Goal: Information Seeking & Learning: Get advice/opinions

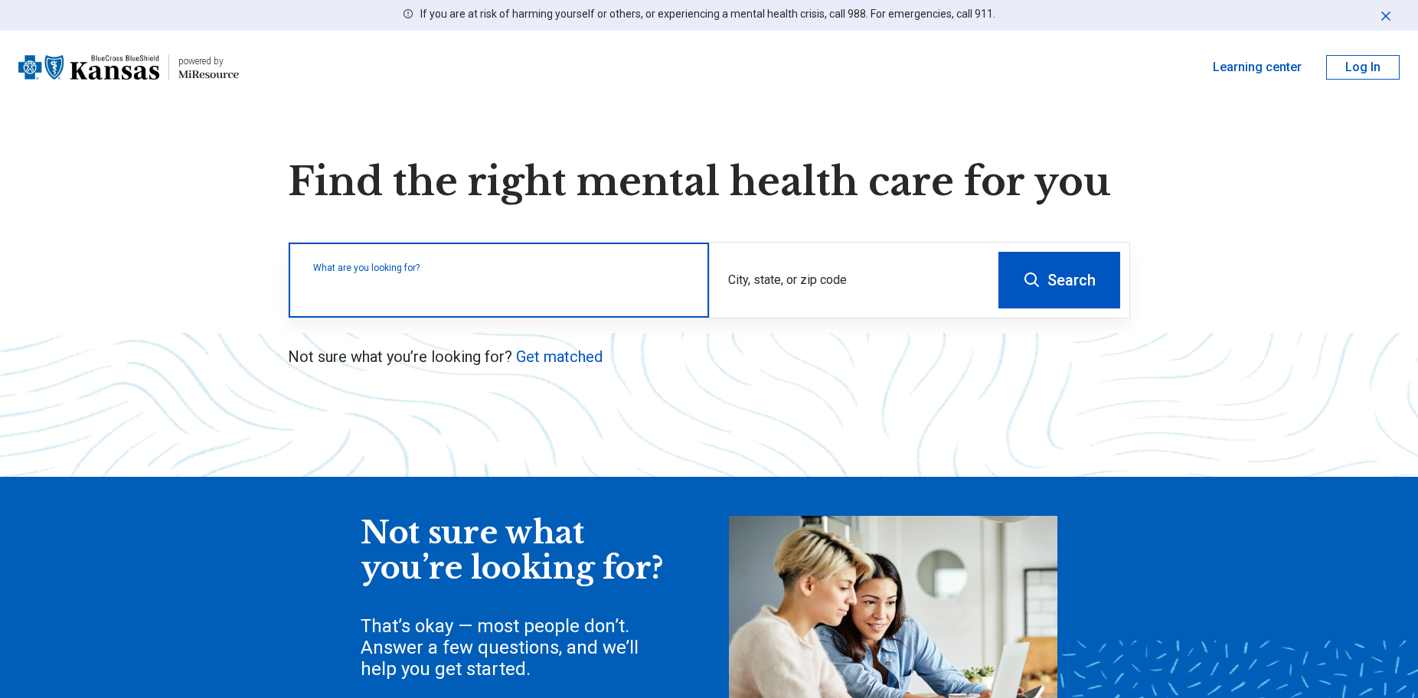
click at [328, 290] on input "text" at bounding box center [501, 288] width 377 height 18
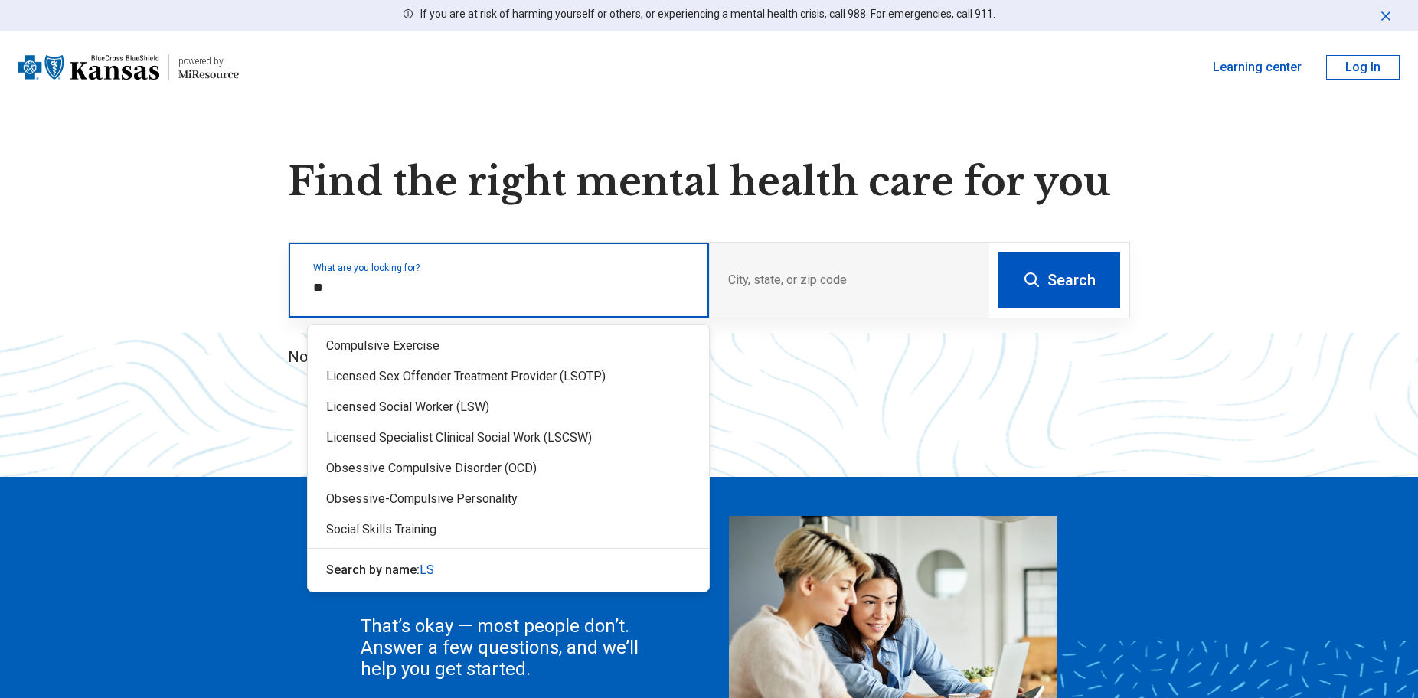
type input "*"
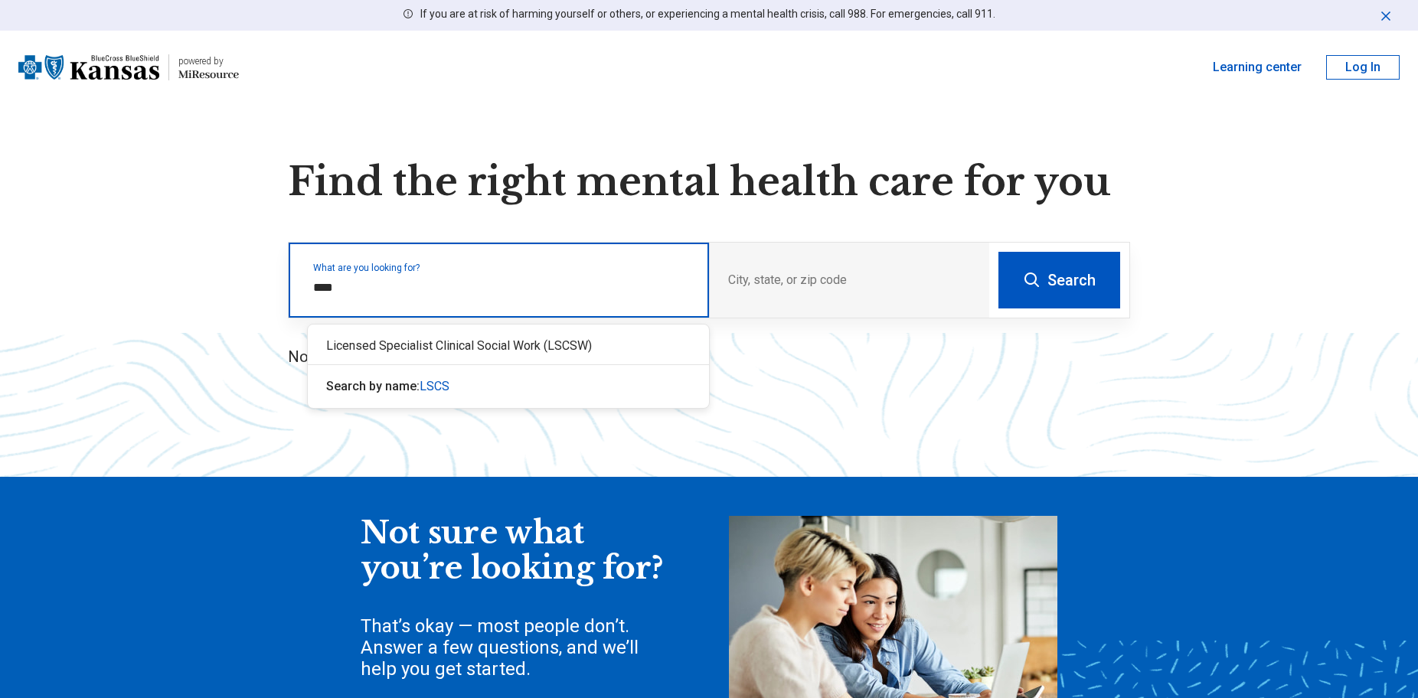
type input "*****"
click at [371, 348] on div "Licensed Specialist Clinical Social Work (LSCSW)" at bounding box center [508, 346] width 401 height 31
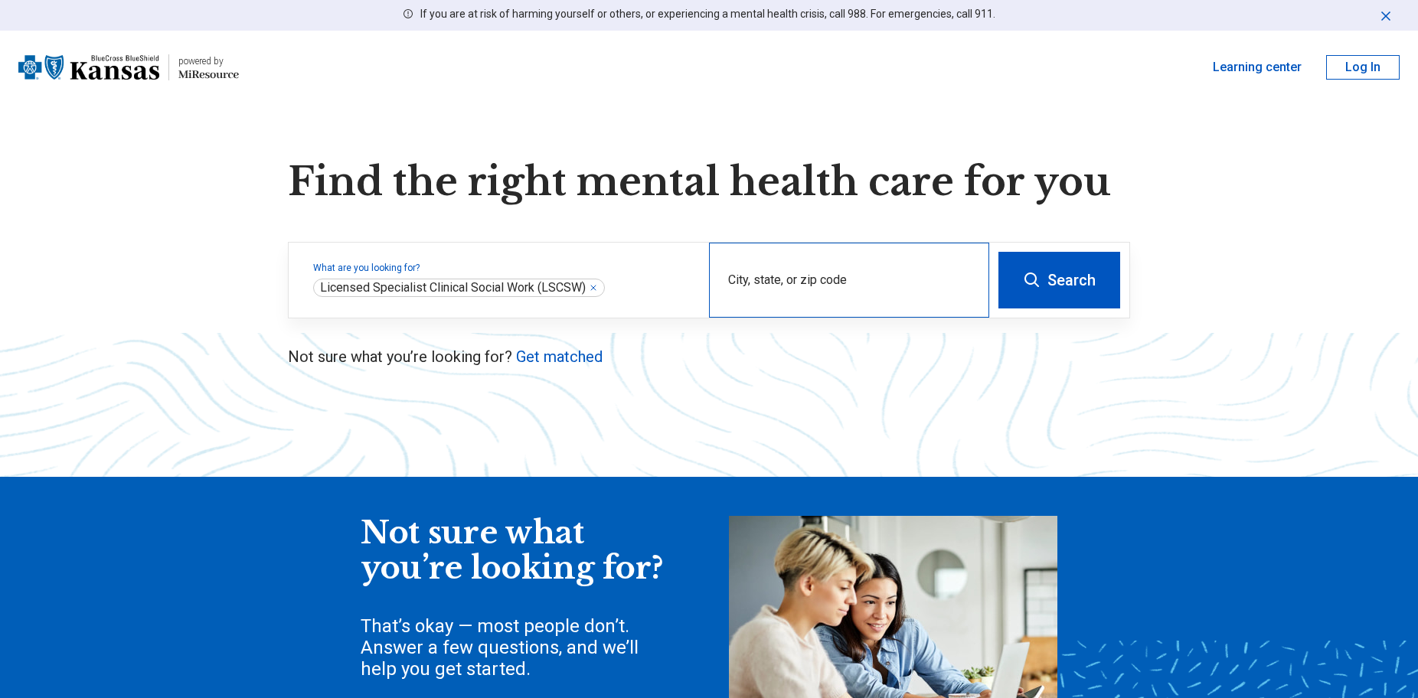
click at [818, 277] on div "City, state, or zip code" at bounding box center [849, 280] width 280 height 75
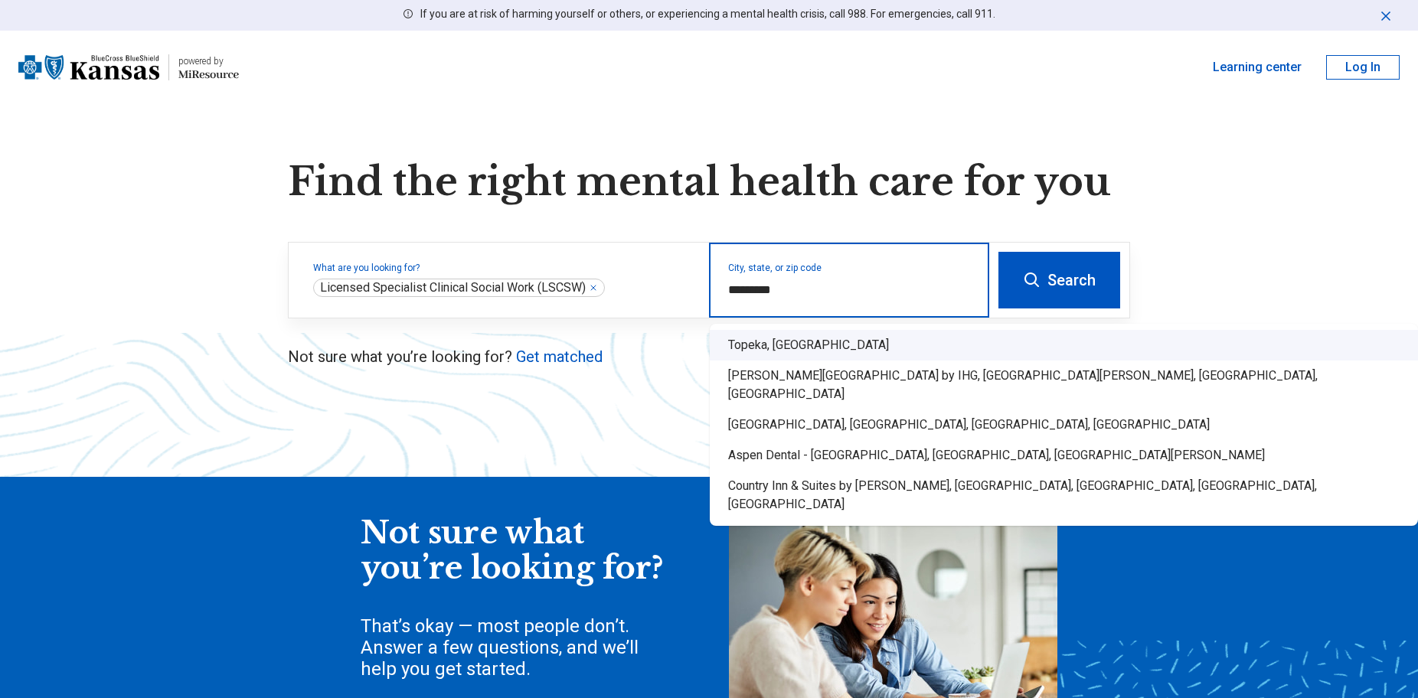
click at [746, 348] on div "Topeka, KS" at bounding box center [1064, 345] width 708 height 31
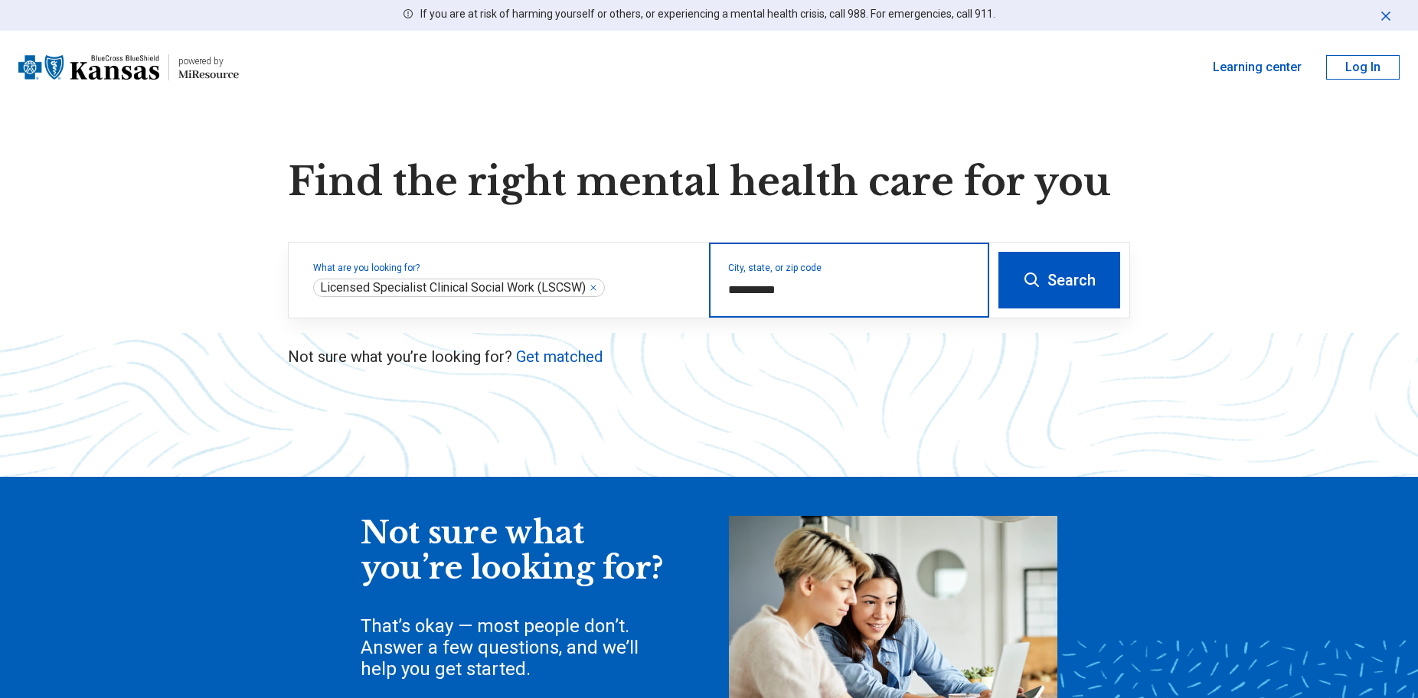
type input "**********"
click at [1059, 280] on button "Search" at bounding box center [1059, 280] width 122 height 57
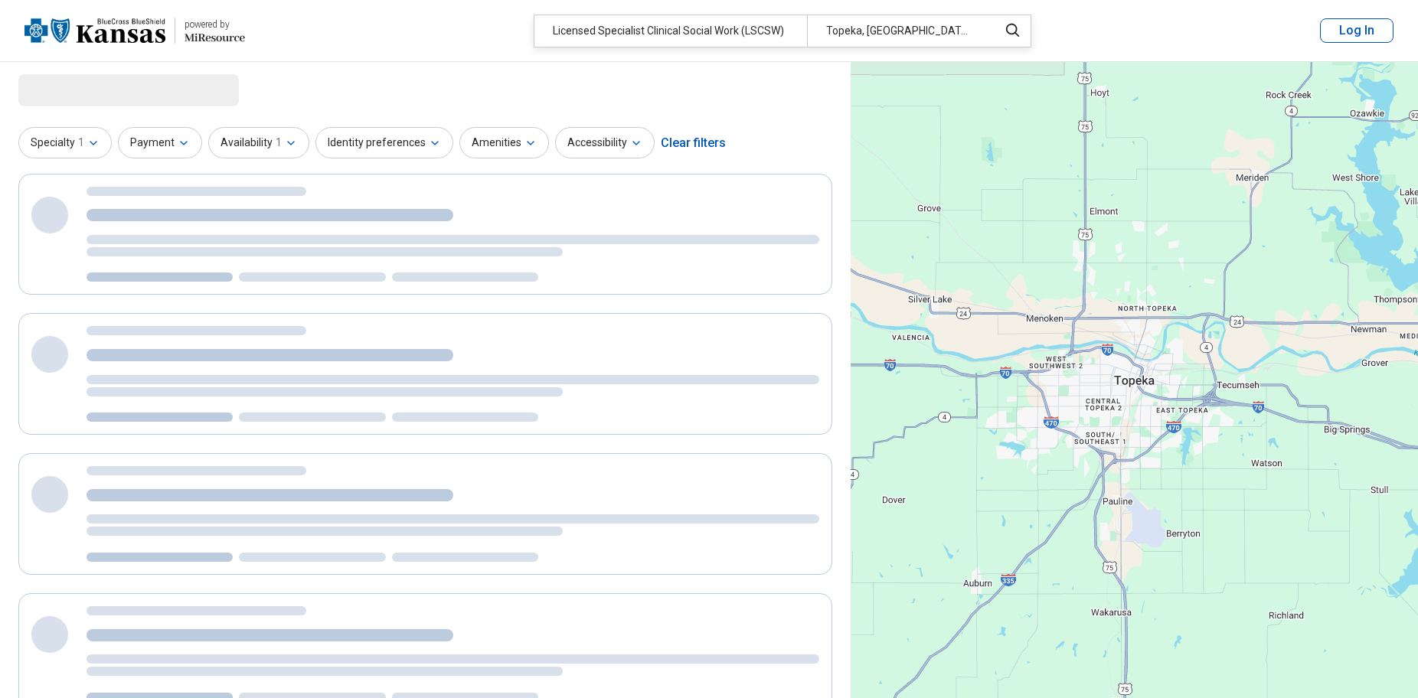
select select "***"
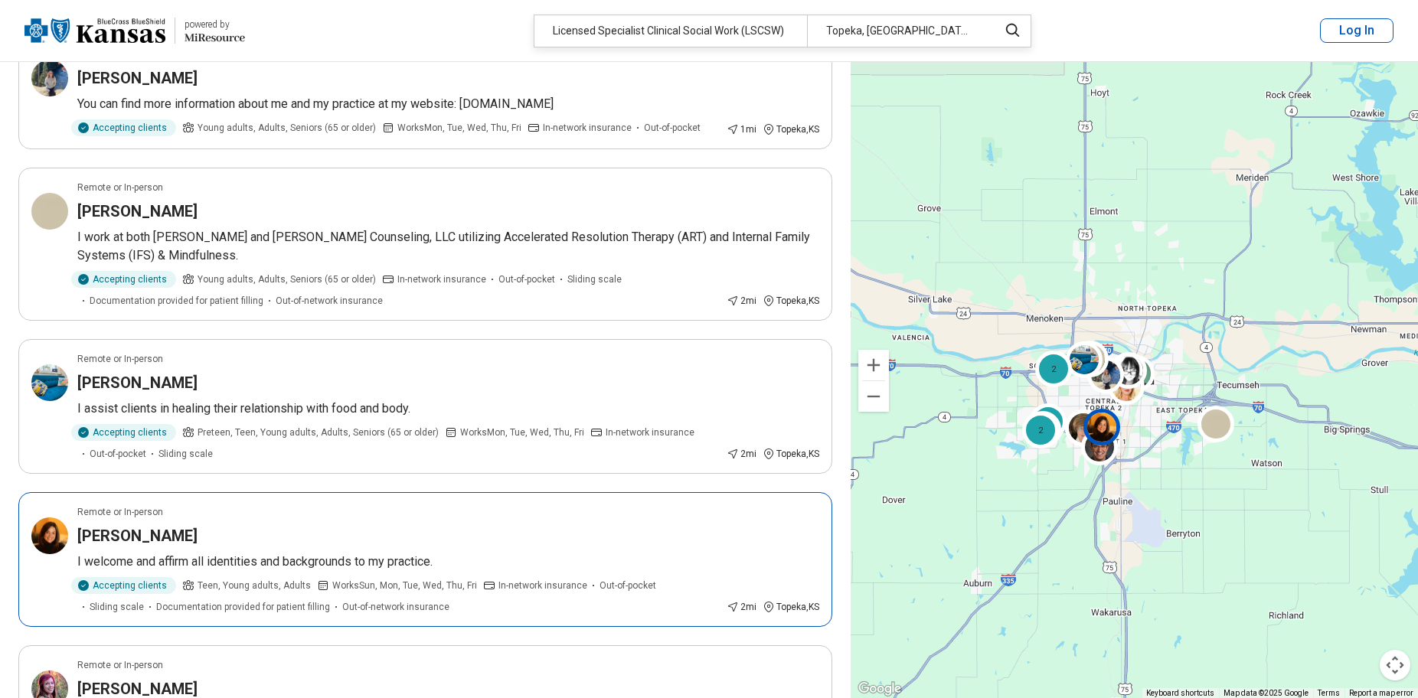
scroll to position [612, 0]
click at [145, 537] on h3 "Jennifer Anderson" at bounding box center [137, 534] width 120 height 21
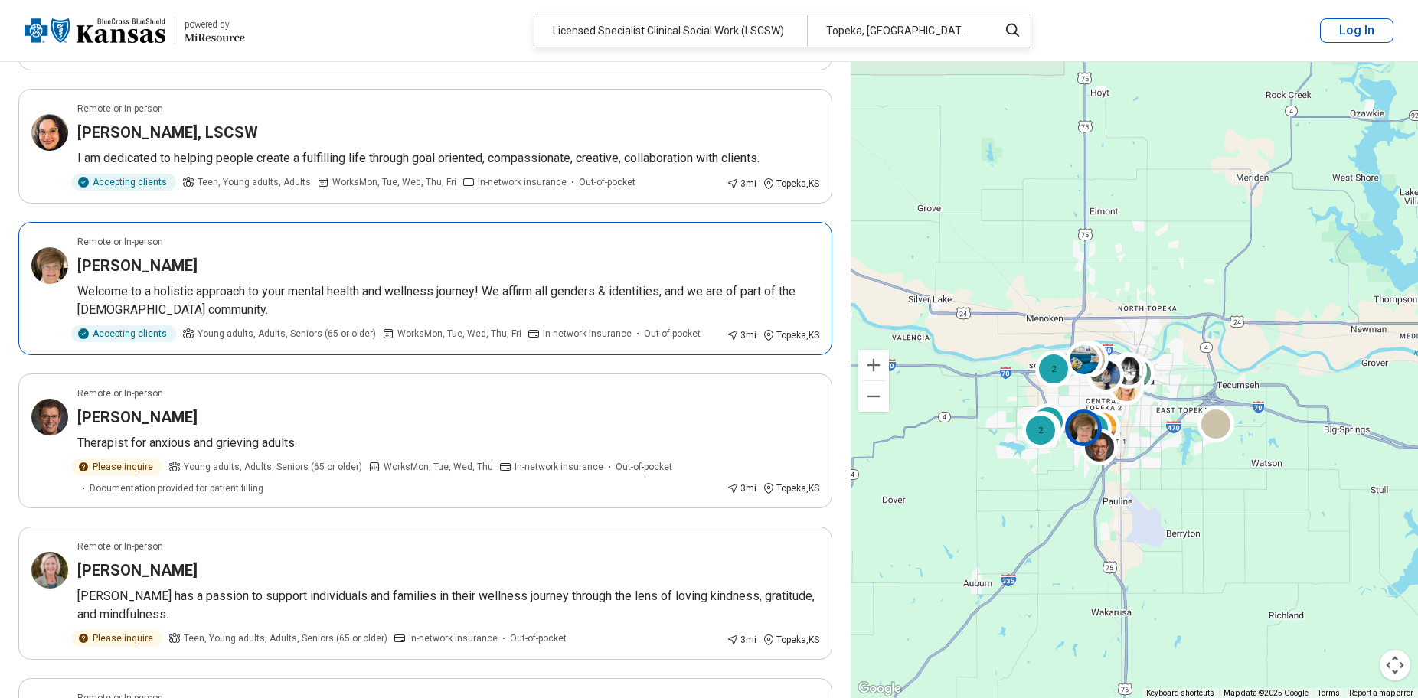
scroll to position [1455, 0]
click at [167, 427] on h3 "Mitchell Skidmore" at bounding box center [137, 416] width 120 height 21
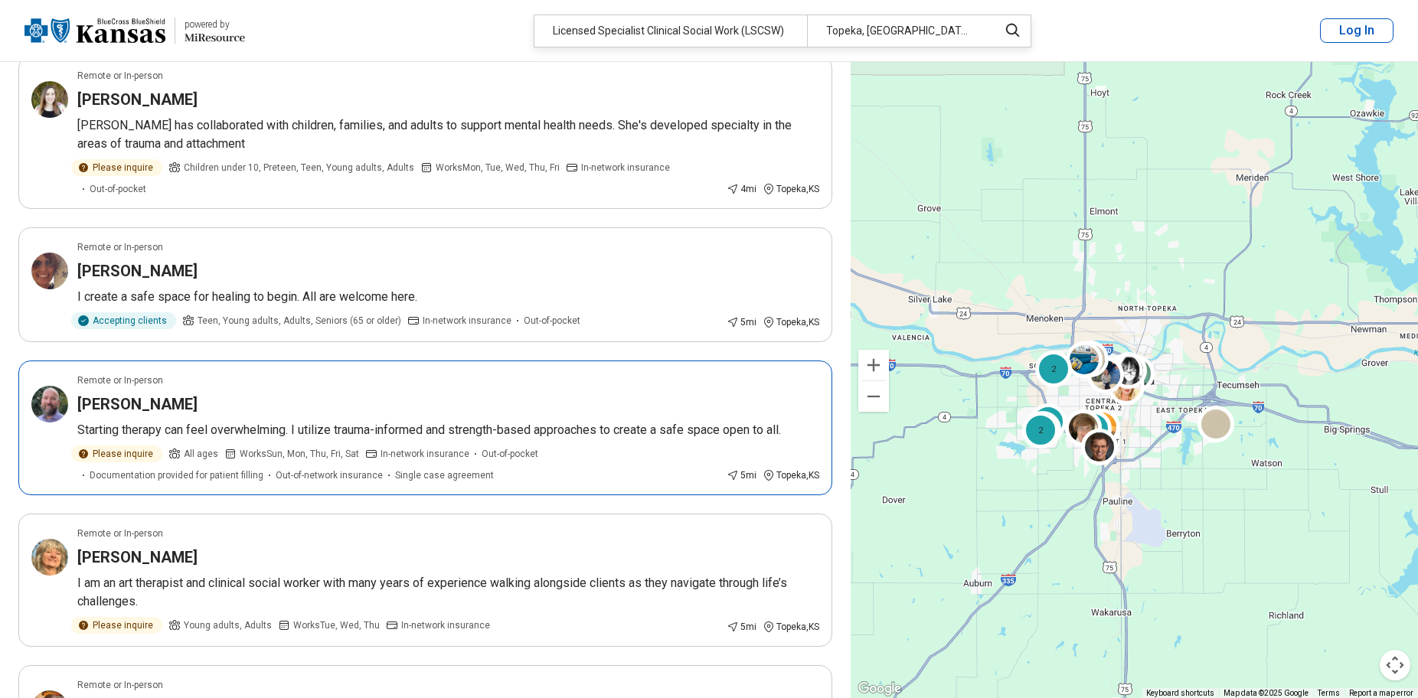
scroll to position [2297, 0]
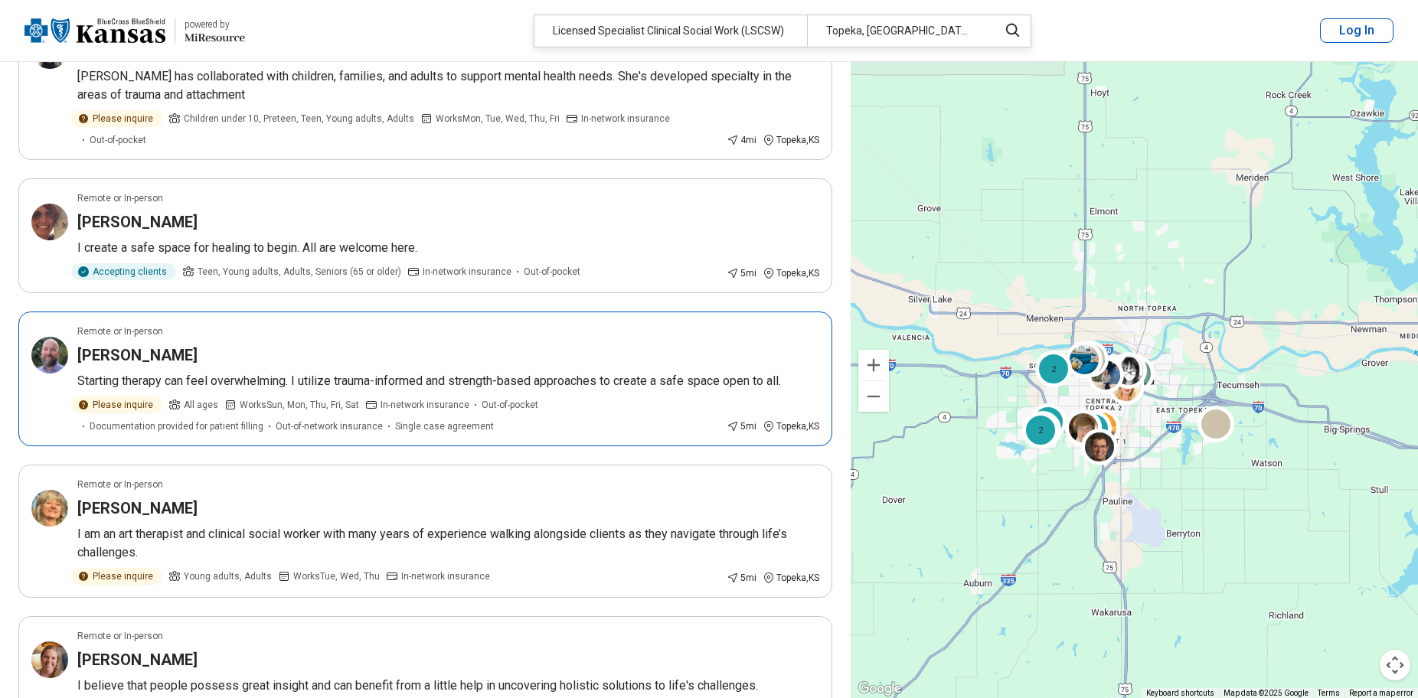
click at [53, 372] on img at bounding box center [49, 355] width 37 height 37
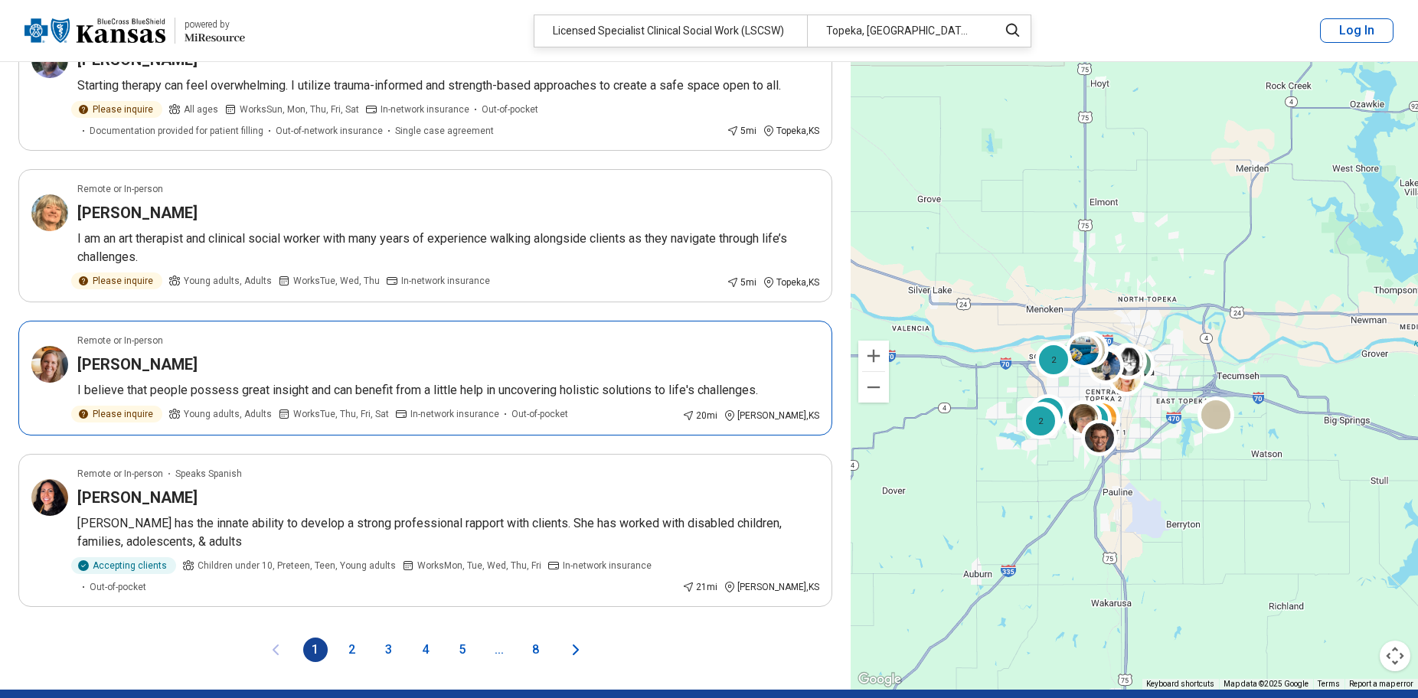
scroll to position [2603, 0]
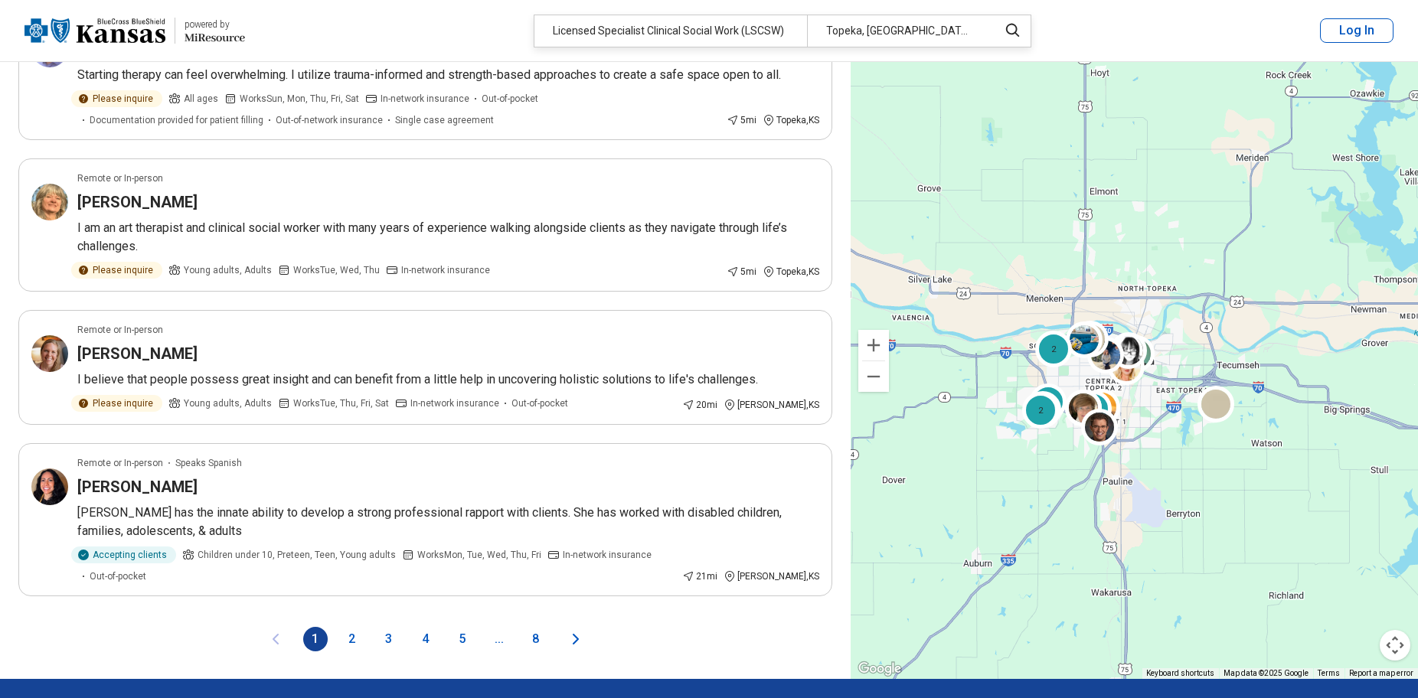
click at [345, 635] on button "2" at bounding box center [352, 639] width 24 height 24
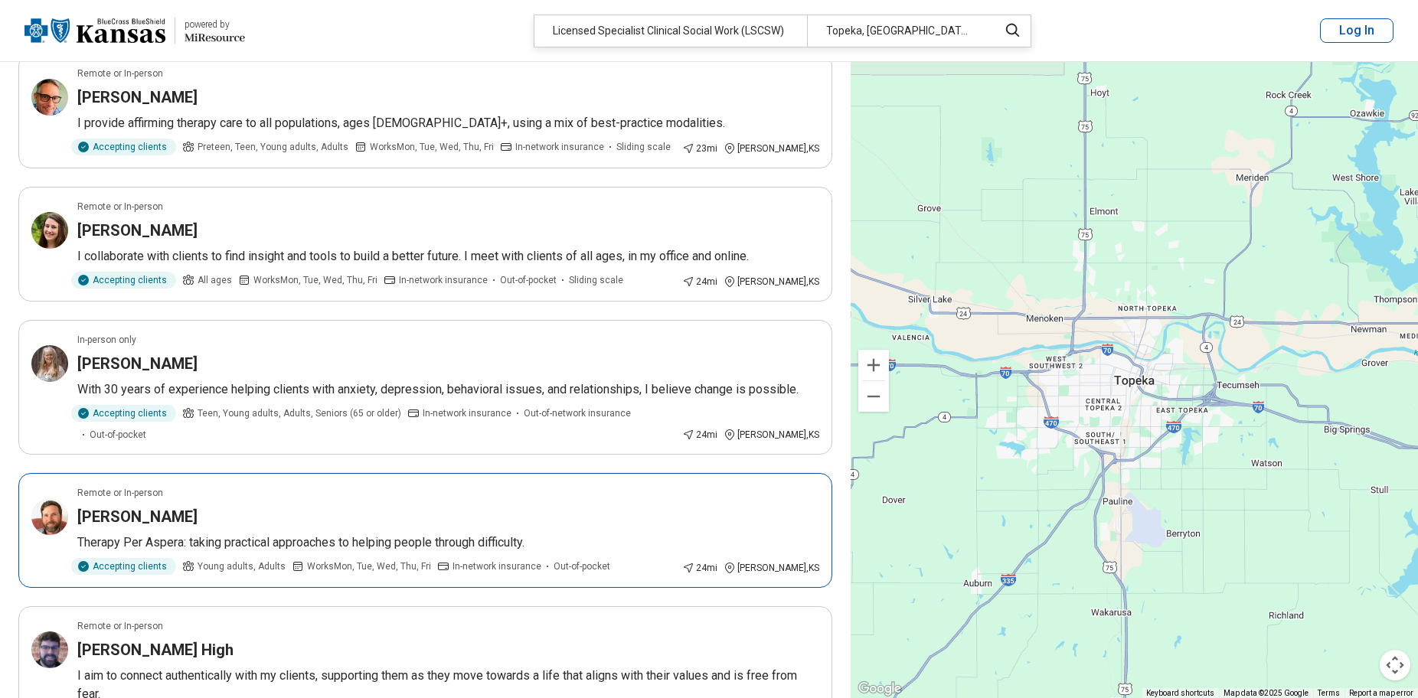
scroll to position [1072, 0]
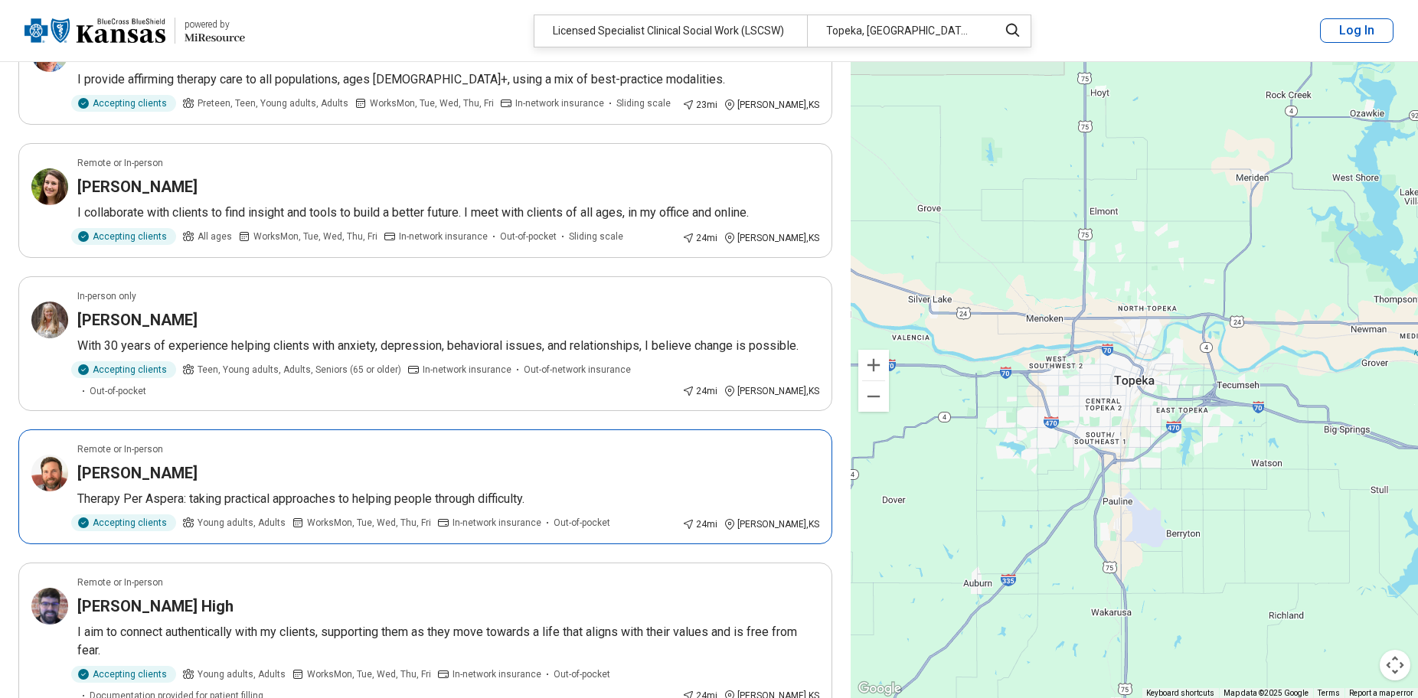
click at [168, 462] on h3 "Christopher Ford" at bounding box center [137, 472] width 120 height 21
click at [165, 596] on div "[PERSON_NAME] High" at bounding box center [448, 606] width 742 height 21
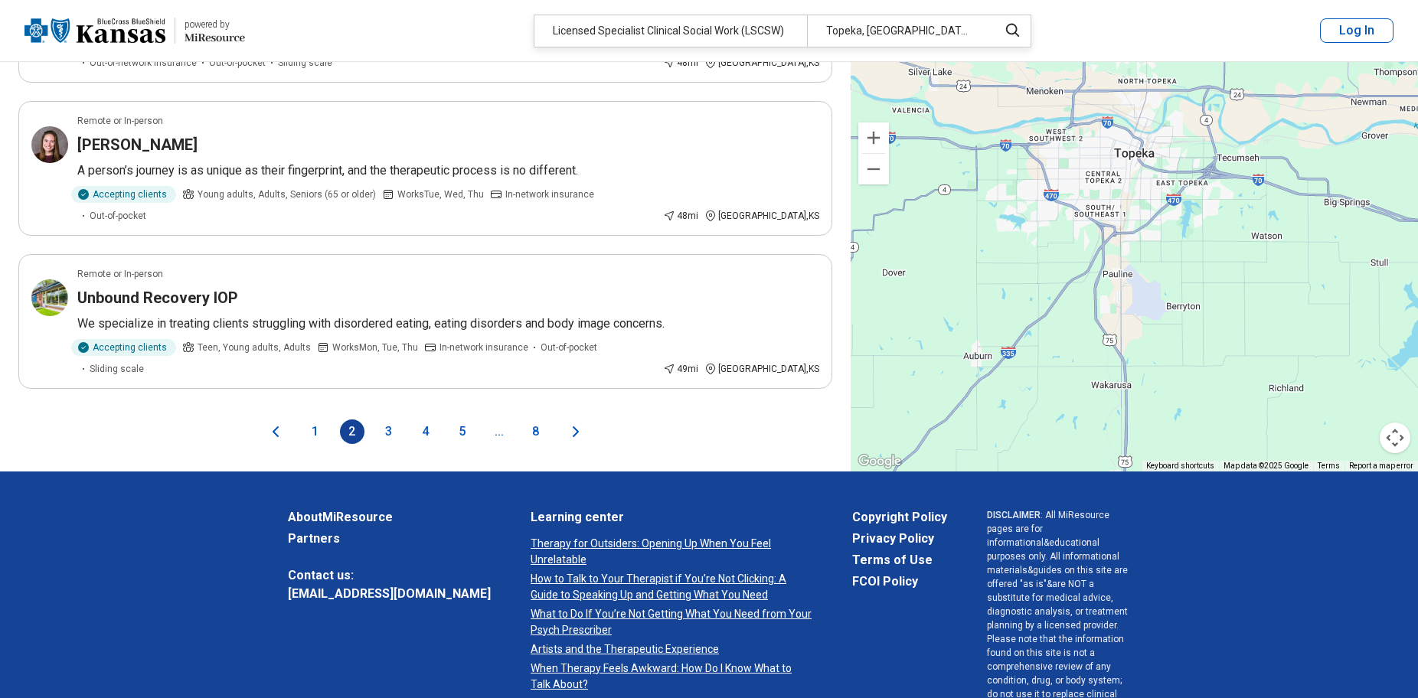
scroll to position [2843, 0]
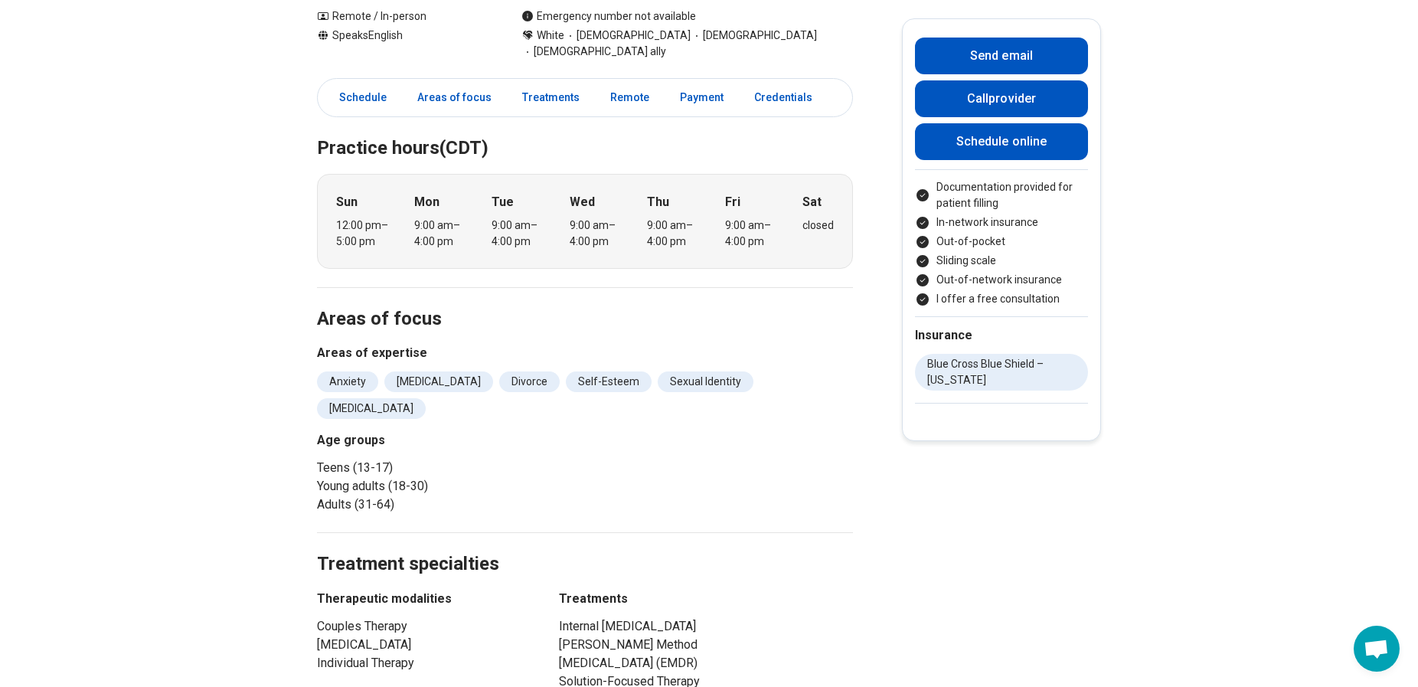
scroll to position [230, 0]
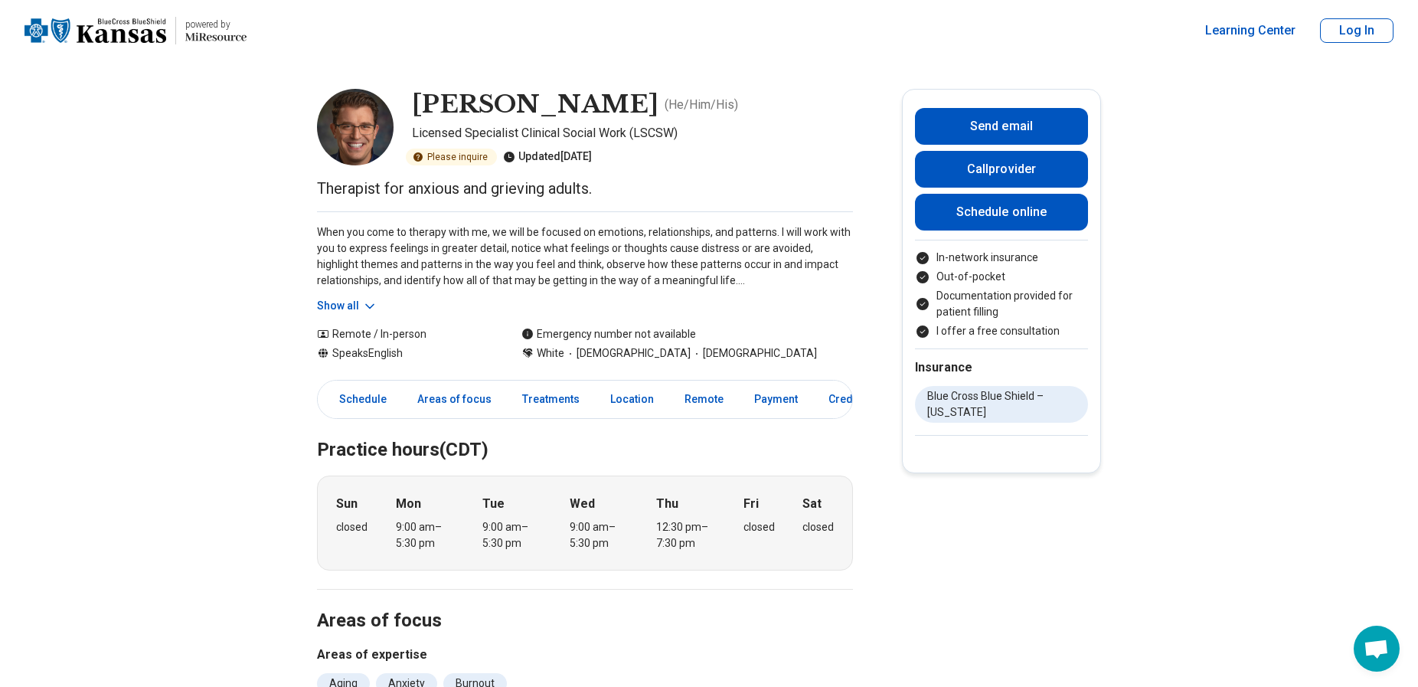
click at [356, 302] on button "Show all" at bounding box center [347, 306] width 60 height 16
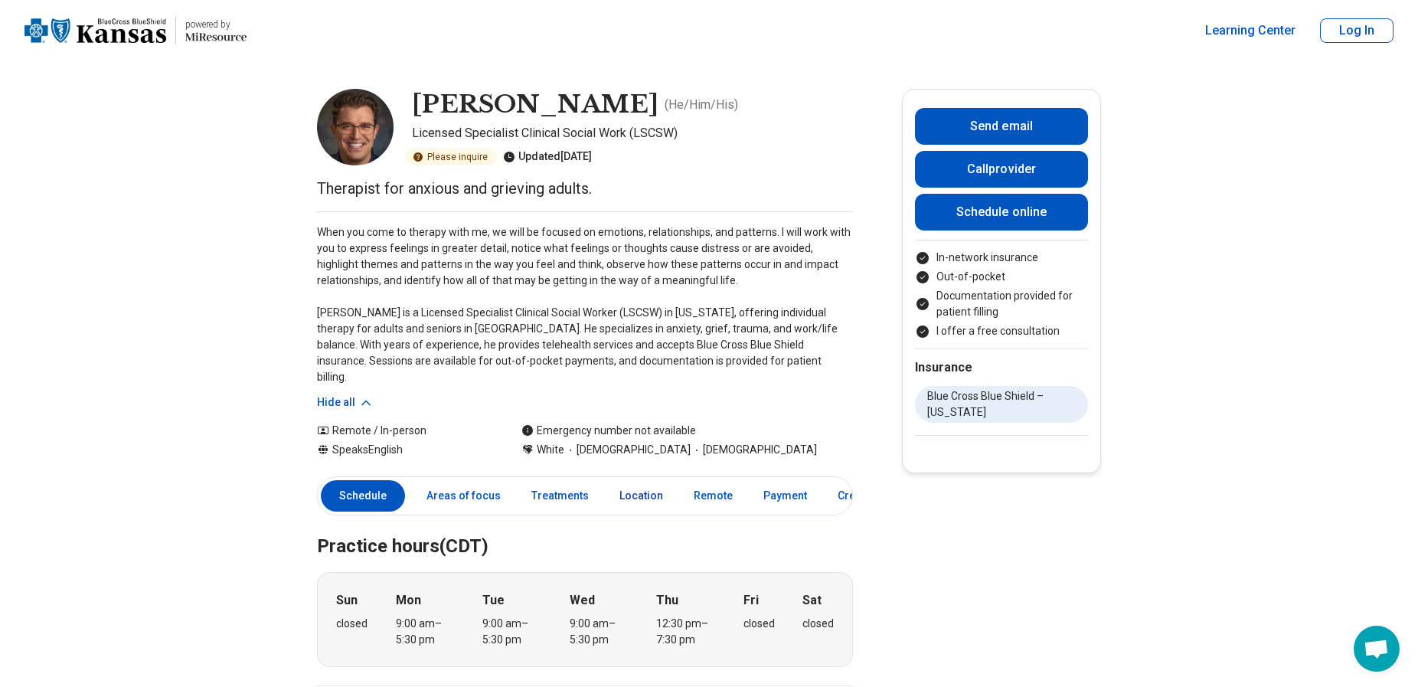
click at [640, 480] on link "Location" at bounding box center [641, 495] width 62 height 31
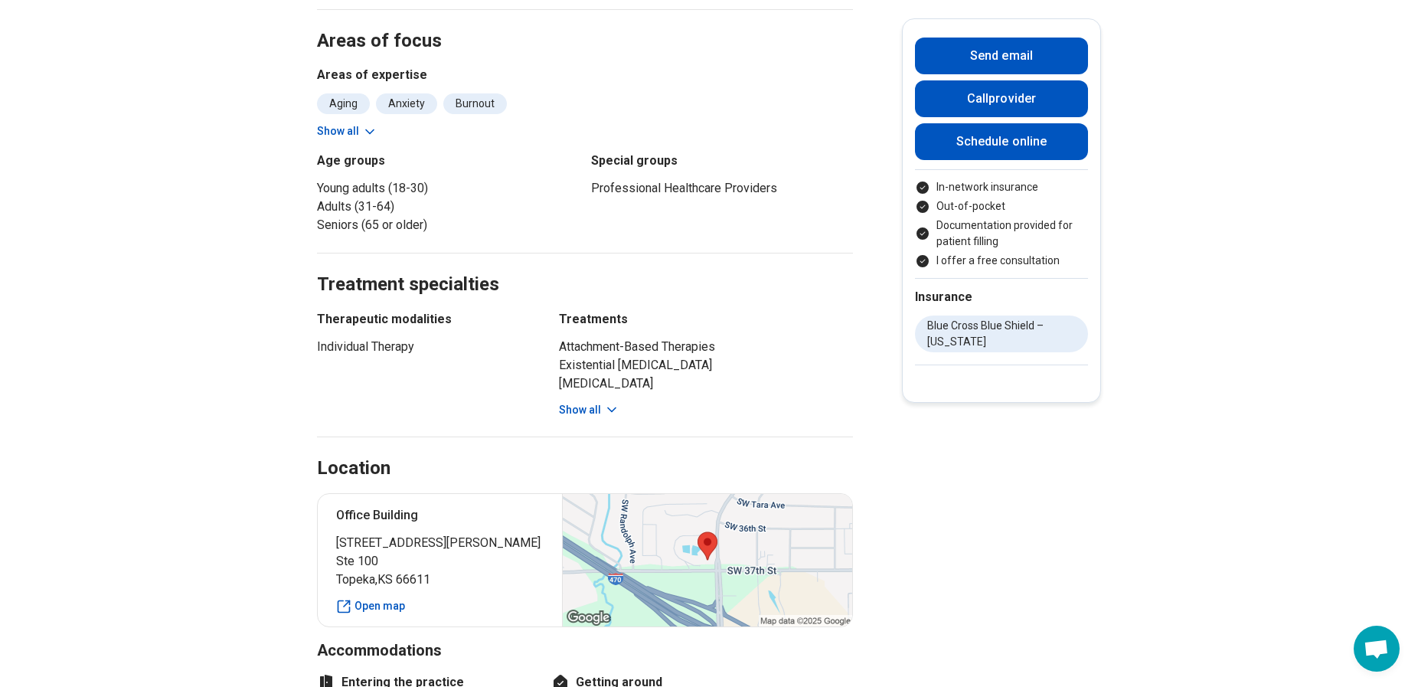
scroll to position [689, 0]
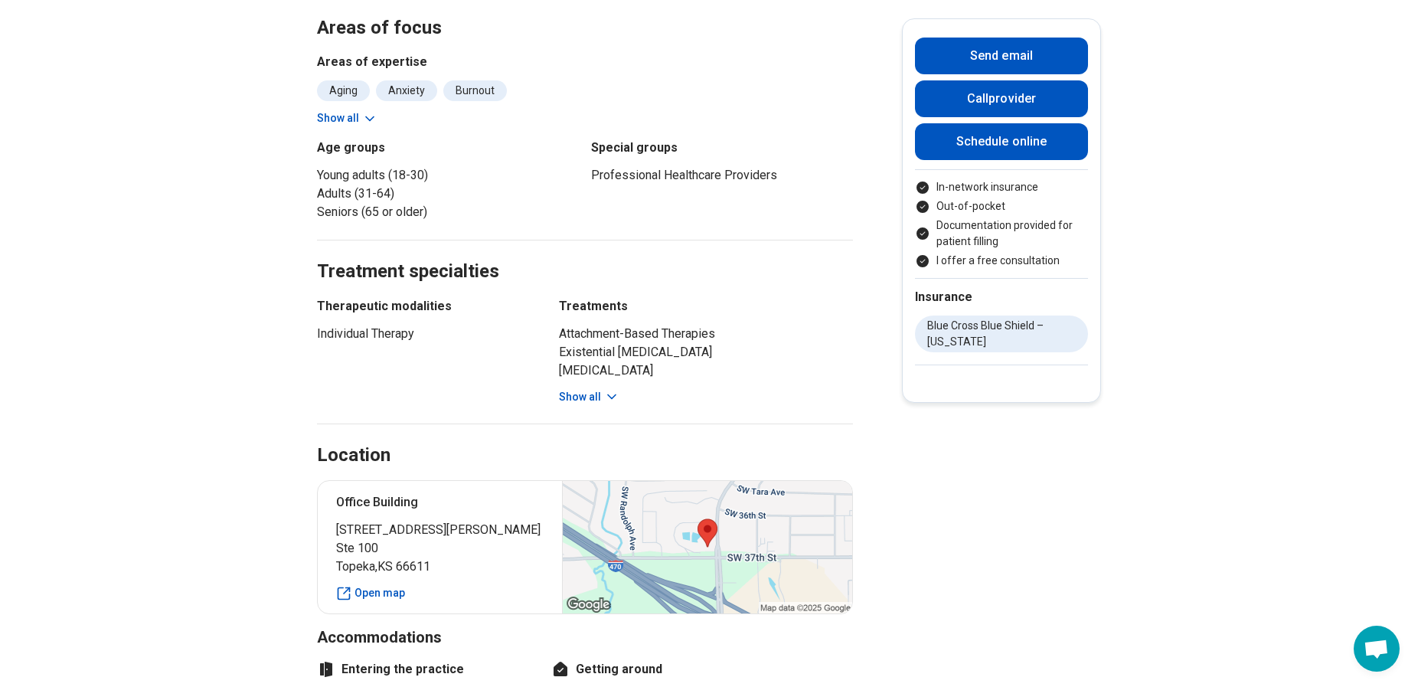
click at [711, 527] on div at bounding box center [707, 547] width 290 height 132
click at [390, 585] on link "Open map" at bounding box center [439, 593] width 207 height 16
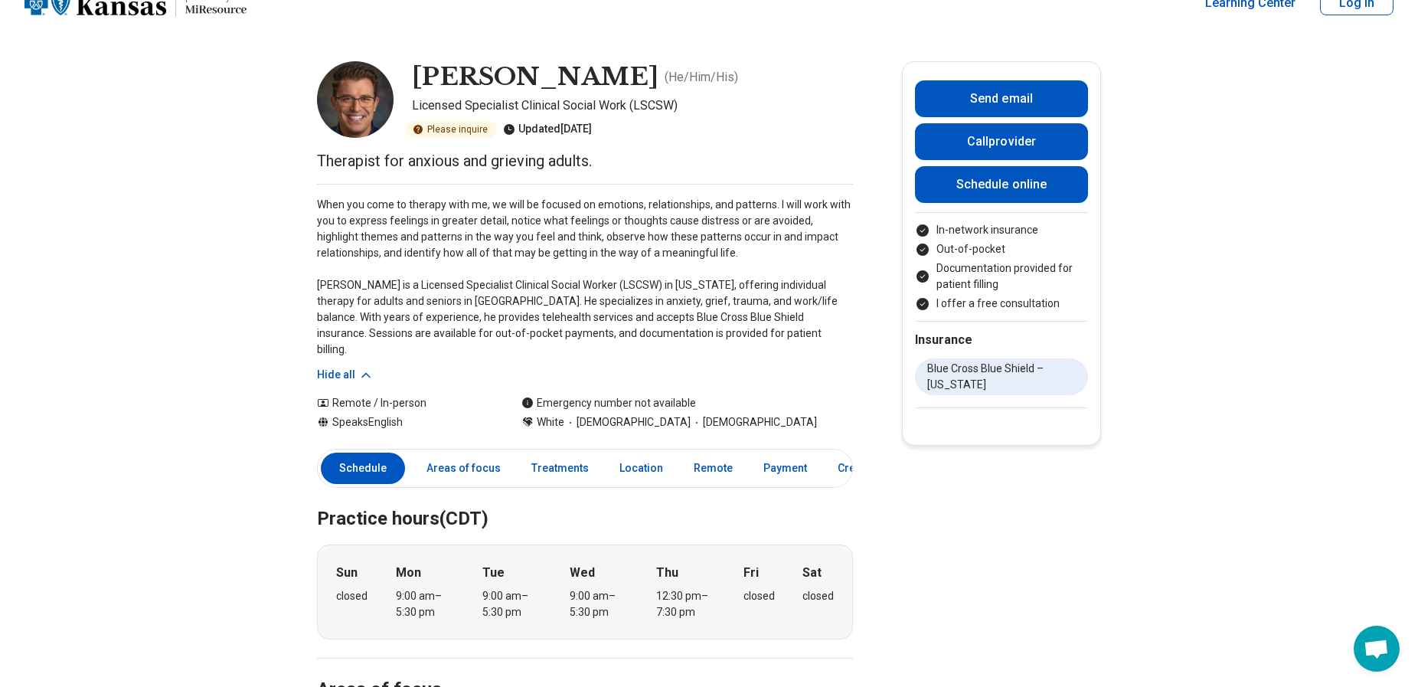
scroll to position [0, 0]
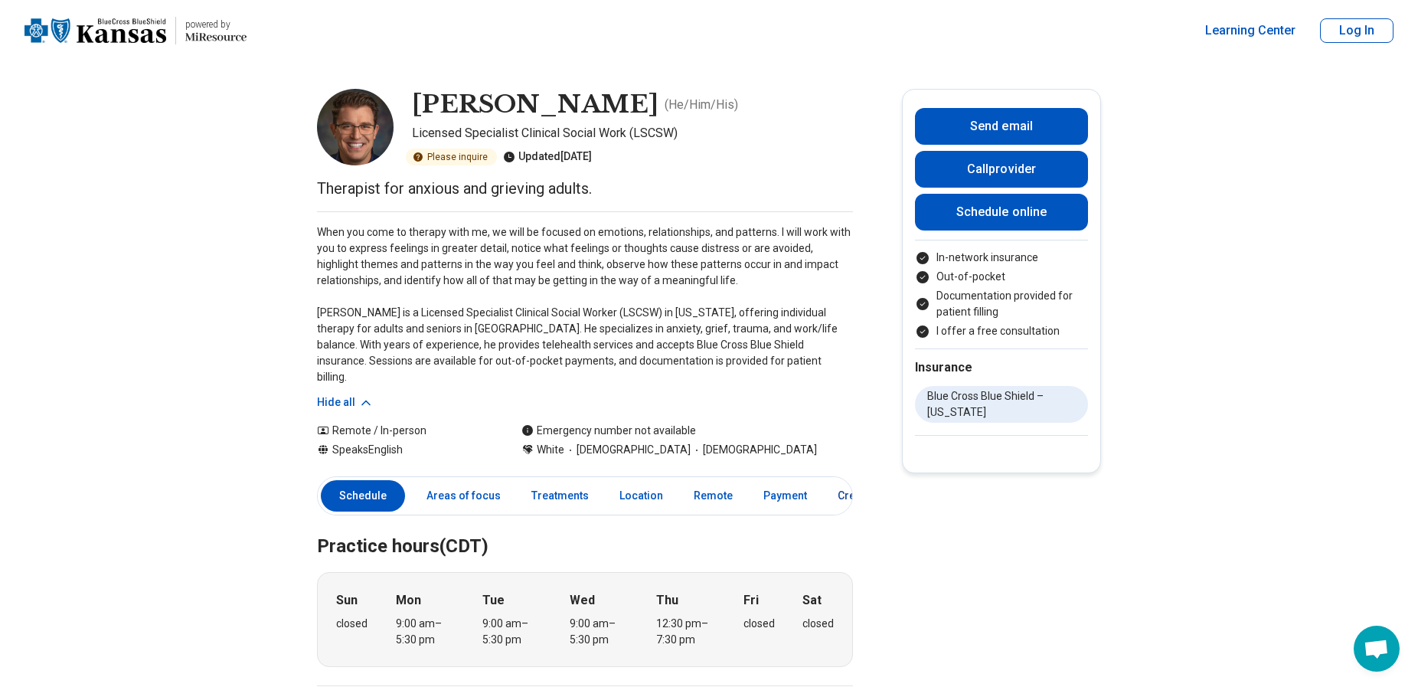
click at [845, 482] on link "Credentials" at bounding box center [866, 495] width 77 height 31
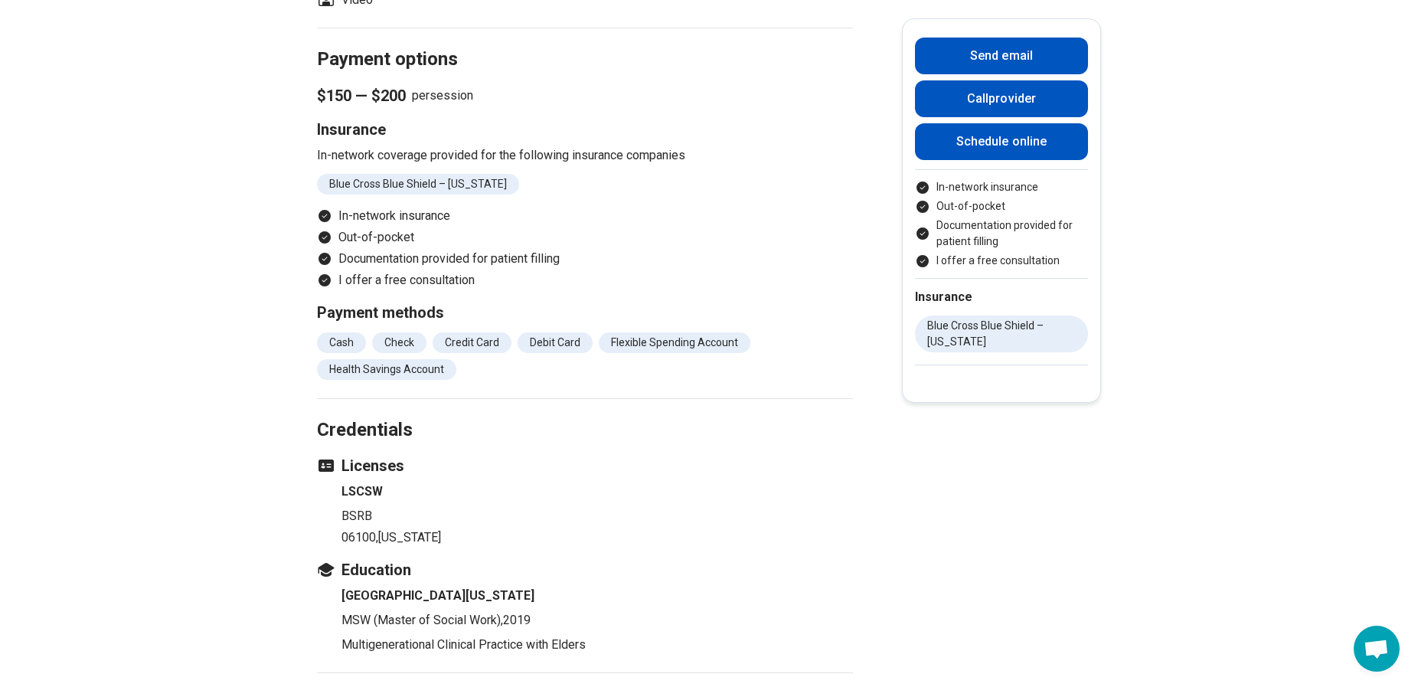
scroll to position [1780, 0]
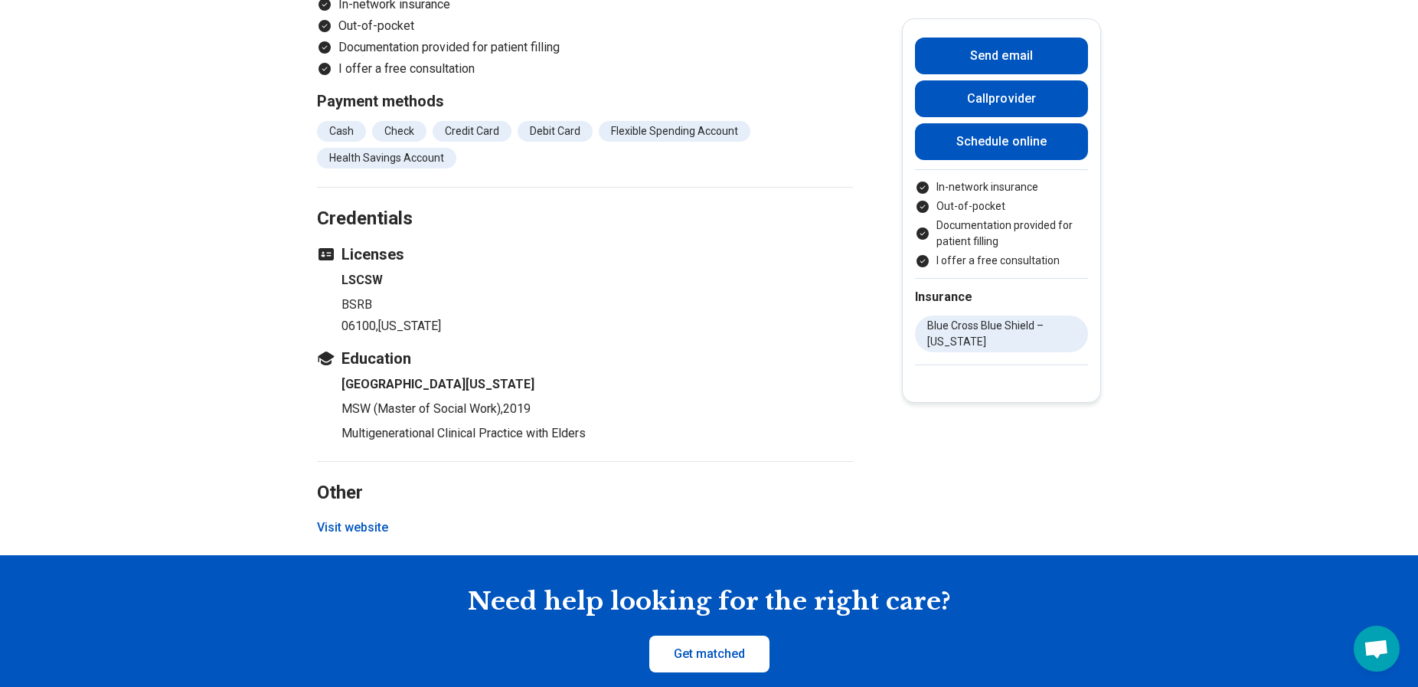
click at [364, 518] on button "Visit website" at bounding box center [352, 527] width 71 height 18
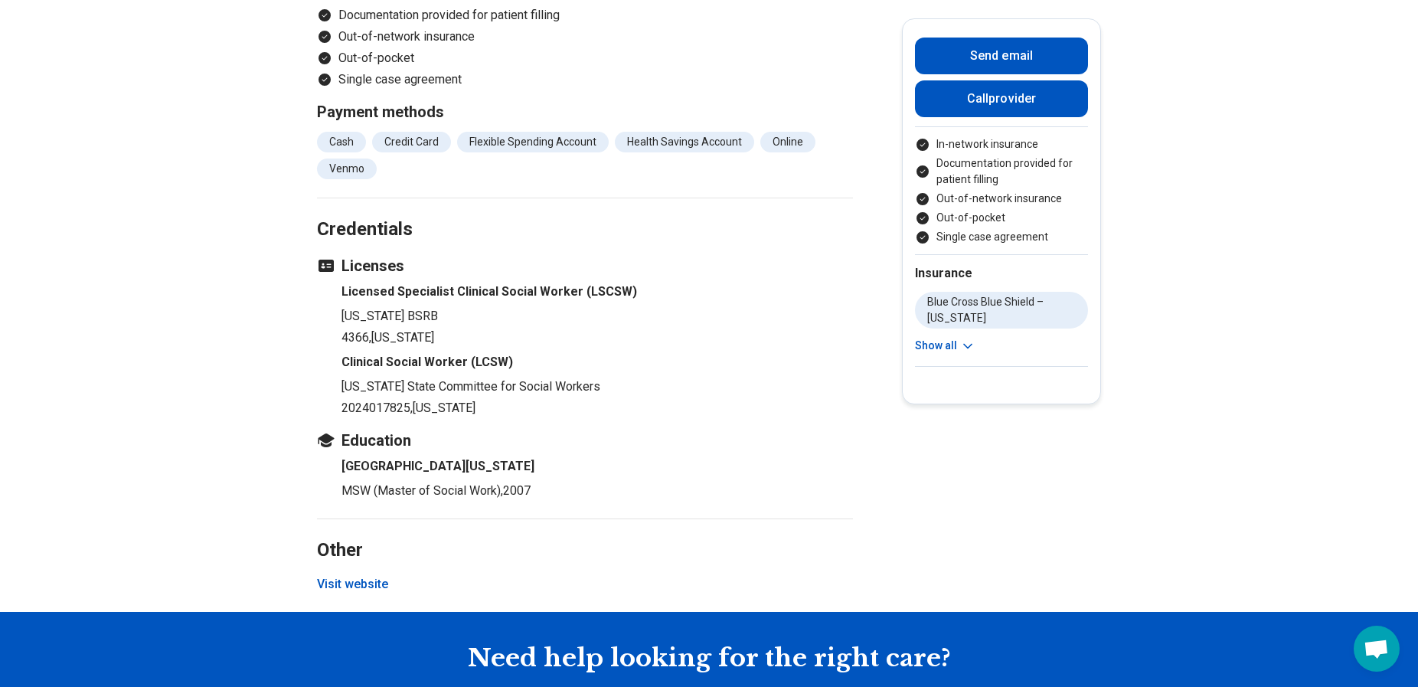
scroll to position [1991, 0]
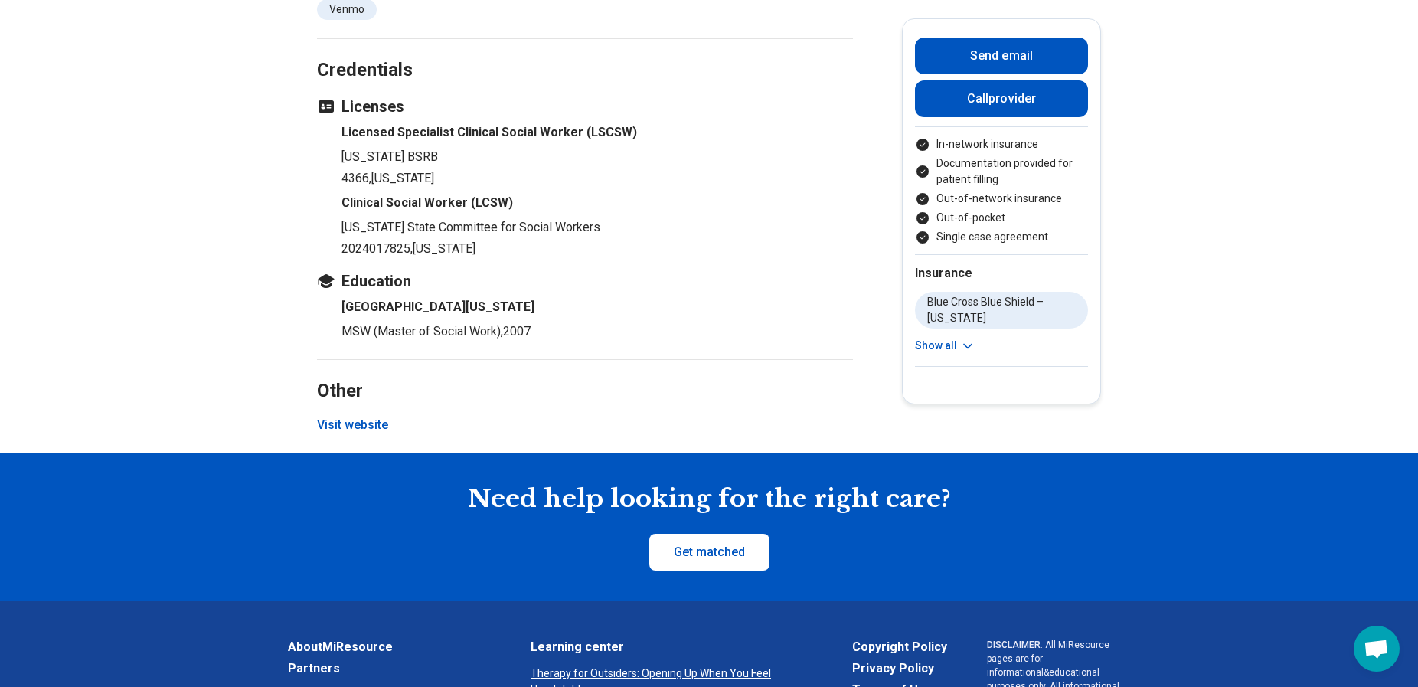
click at [355, 434] on button "Visit website" at bounding box center [352, 425] width 71 height 18
